Goal: Go to known website: Go to known website

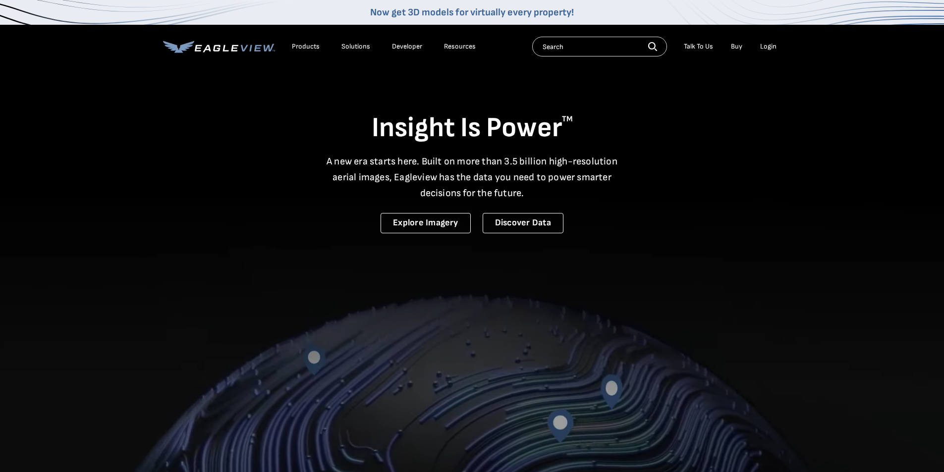
click at [771, 44] on div "Login" at bounding box center [768, 46] width 16 height 9
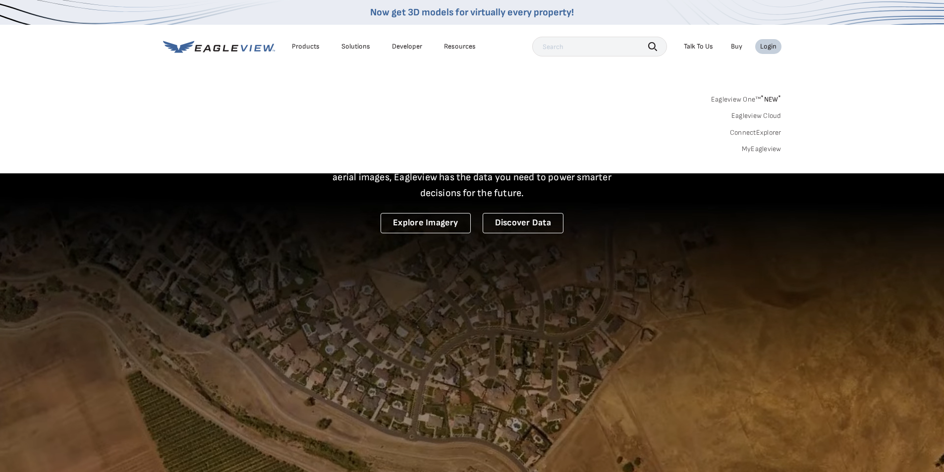
click at [769, 97] on span "* NEW *" at bounding box center [770, 99] width 20 height 8
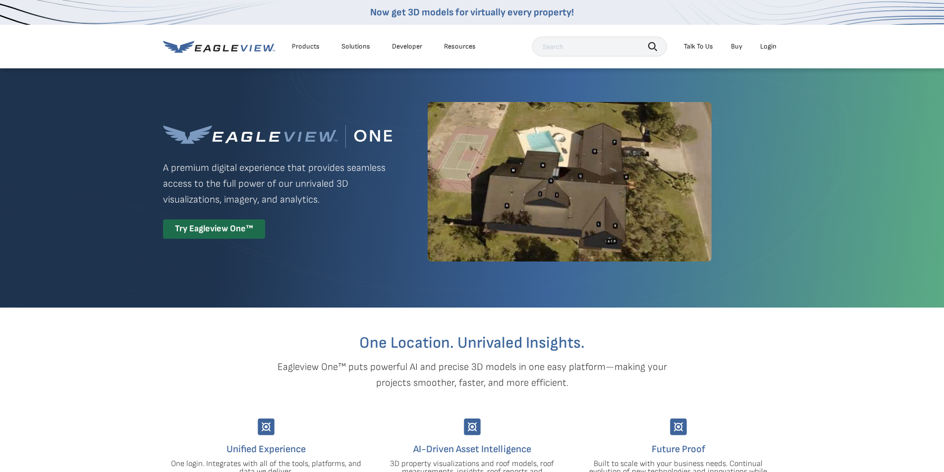
click at [761, 46] on div "Login" at bounding box center [768, 46] width 16 height 9
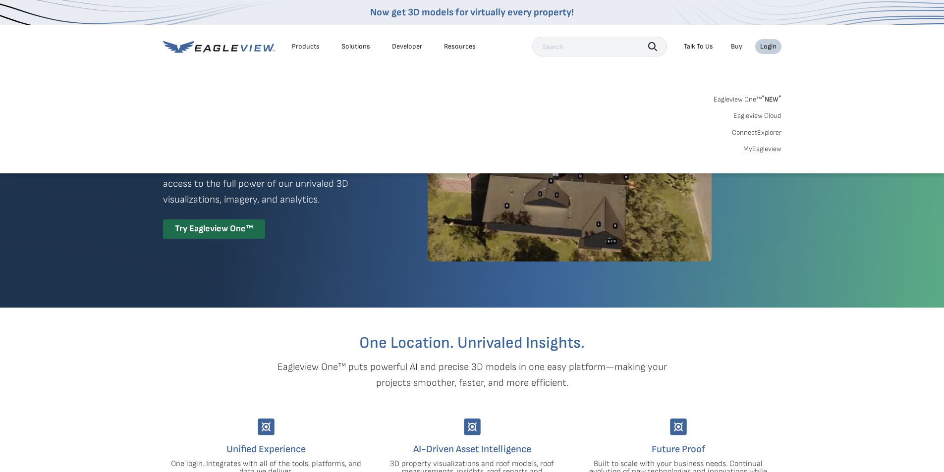
click at [764, 148] on link "MyEagleview" at bounding box center [762, 149] width 38 height 9
